Goal: Find specific page/section: Find specific page/section

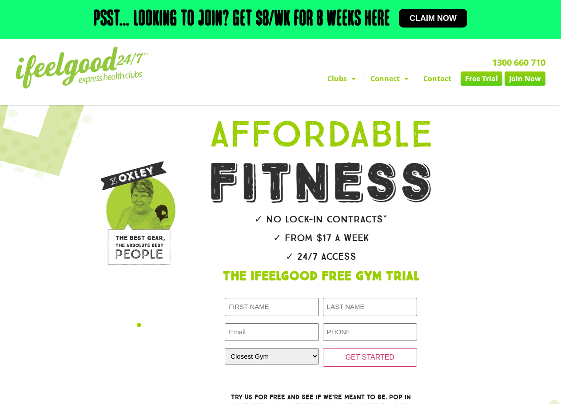
click at [436, 79] on link "Contact" at bounding box center [437, 78] width 42 height 14
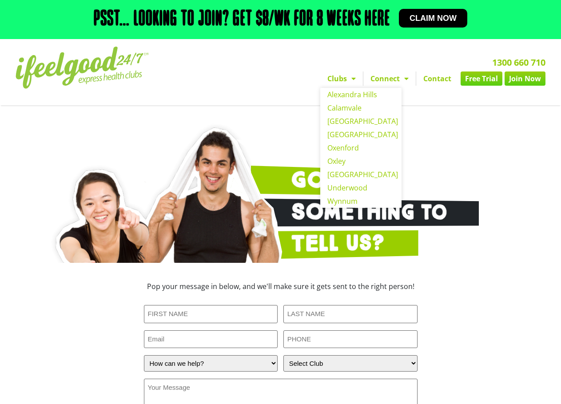
click at [344, 82] on link "Clubs" at bounding box center [341, 78] width 43 height 14
click at [347, 118] on link "[GEOGRAPHIC_DATA]" at bounding box center [360, 120] width 81 height 13
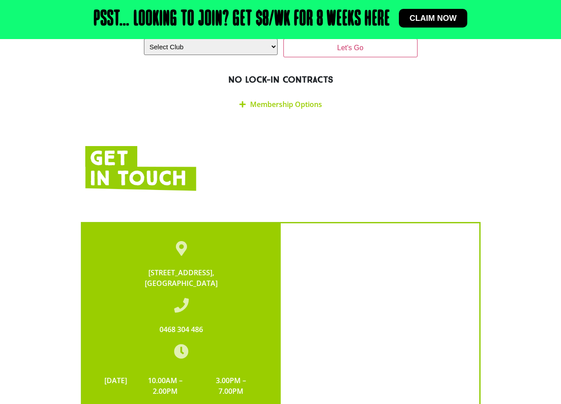
scroll to position [1953, 0]
